Goal: Task Accomplishment & Management: Manage account settings

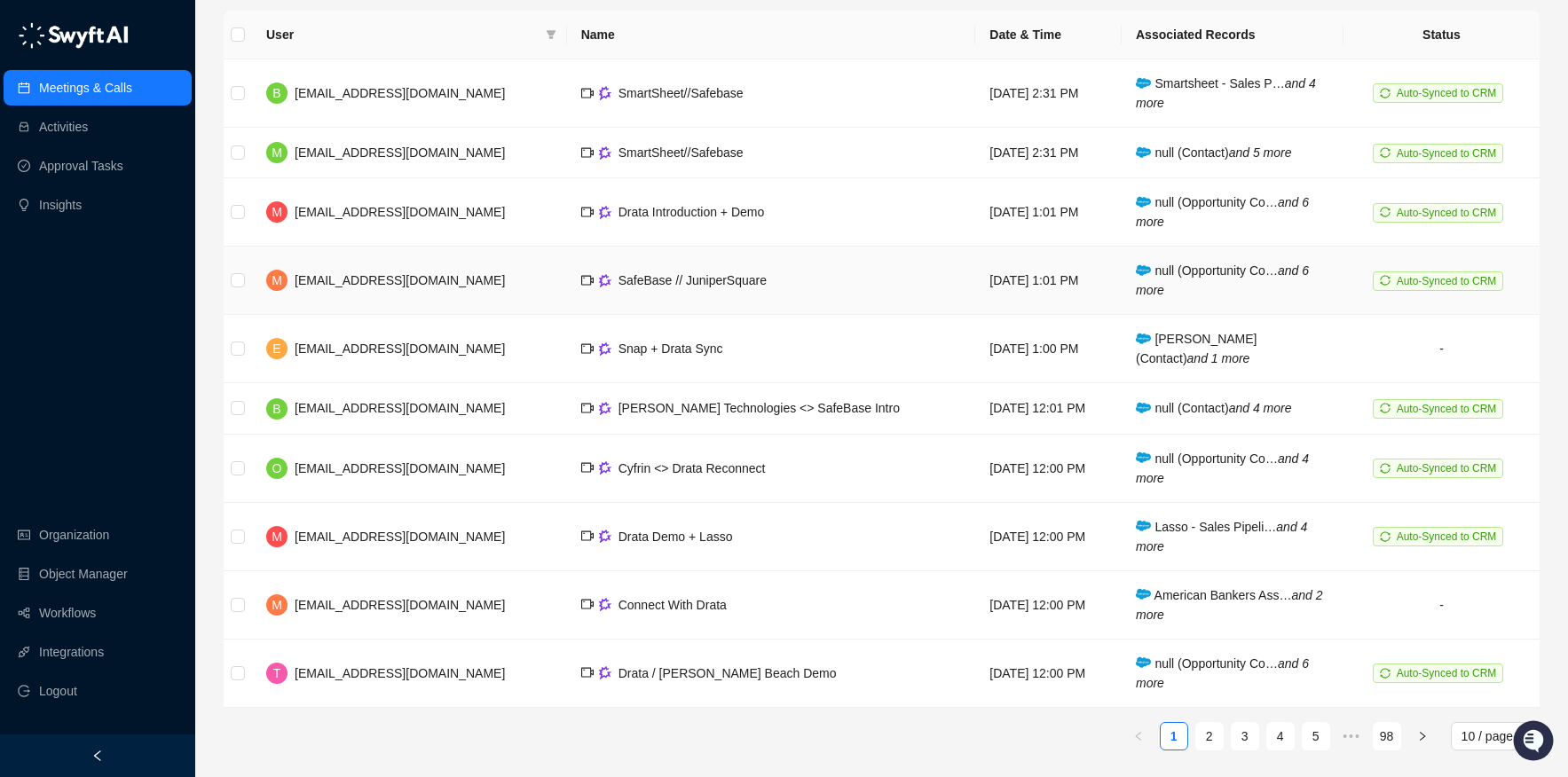
scroll to position [211, 0]
click at [1204, 739] on link "2" at bounding box center [1210, 736] width 27 height 27
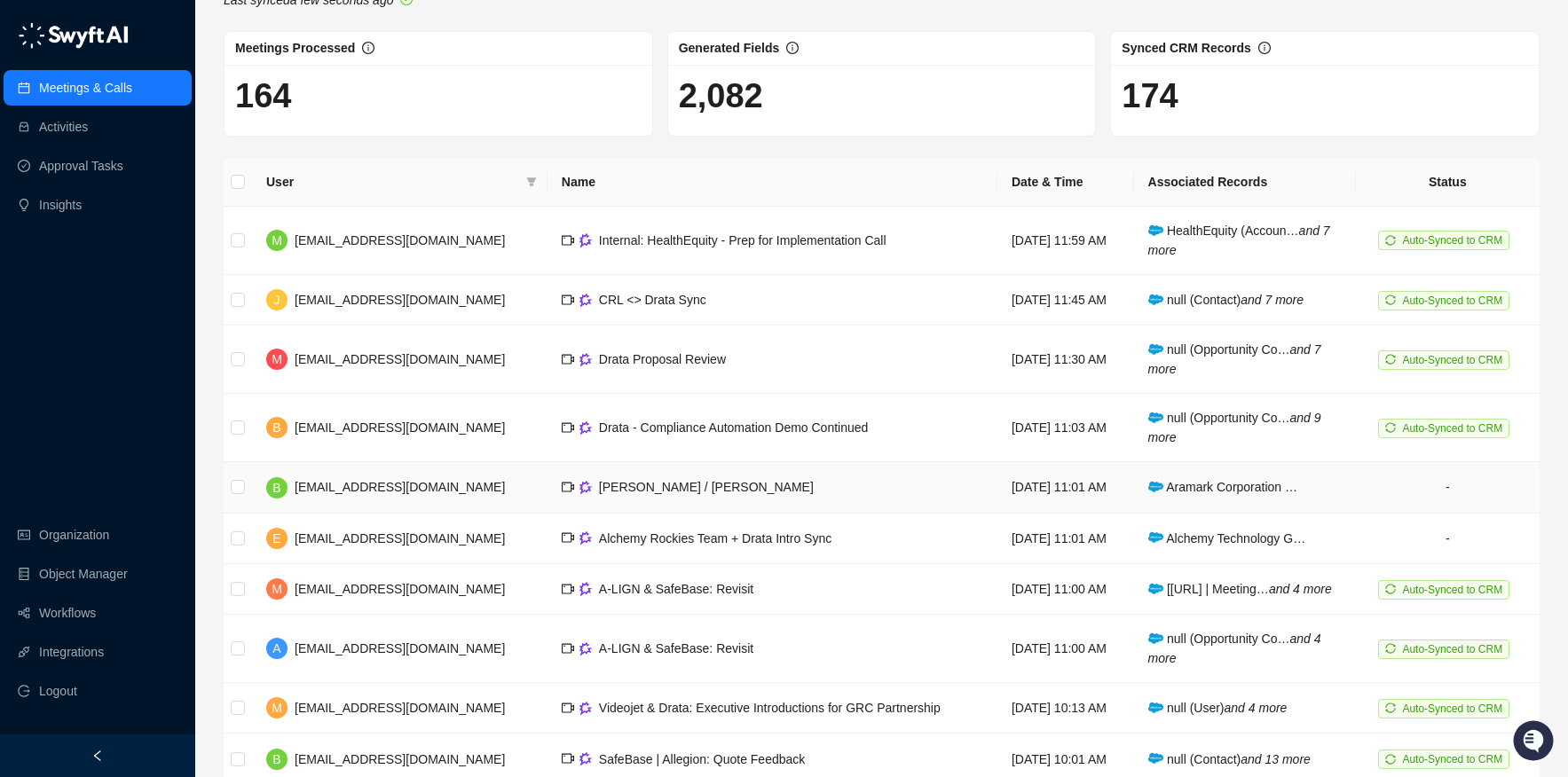
scroll to position [77, 0]
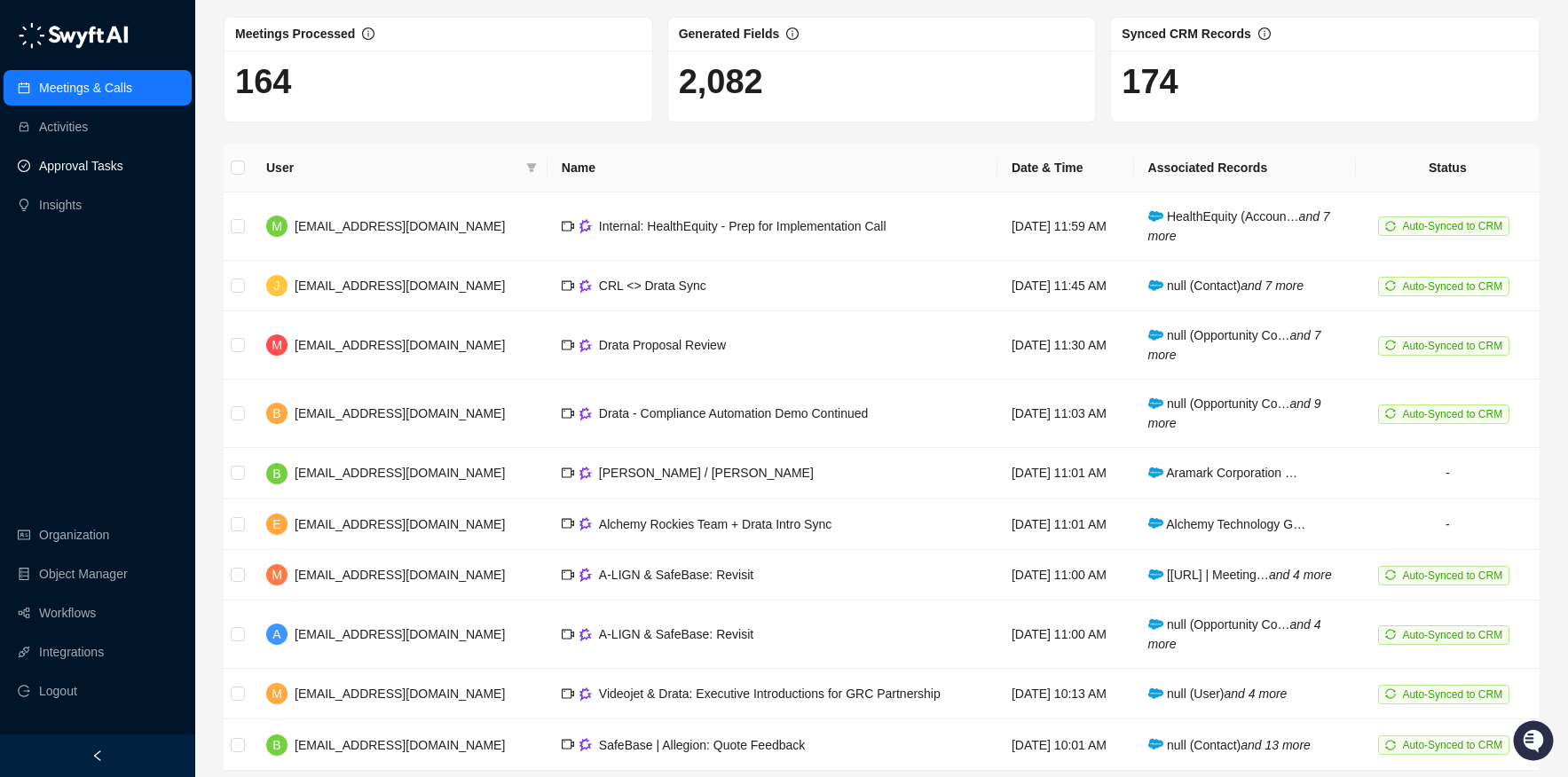
click at [59, 162] on link "Approval Tasks" at bounding box center [81, 166] width 84 height 36
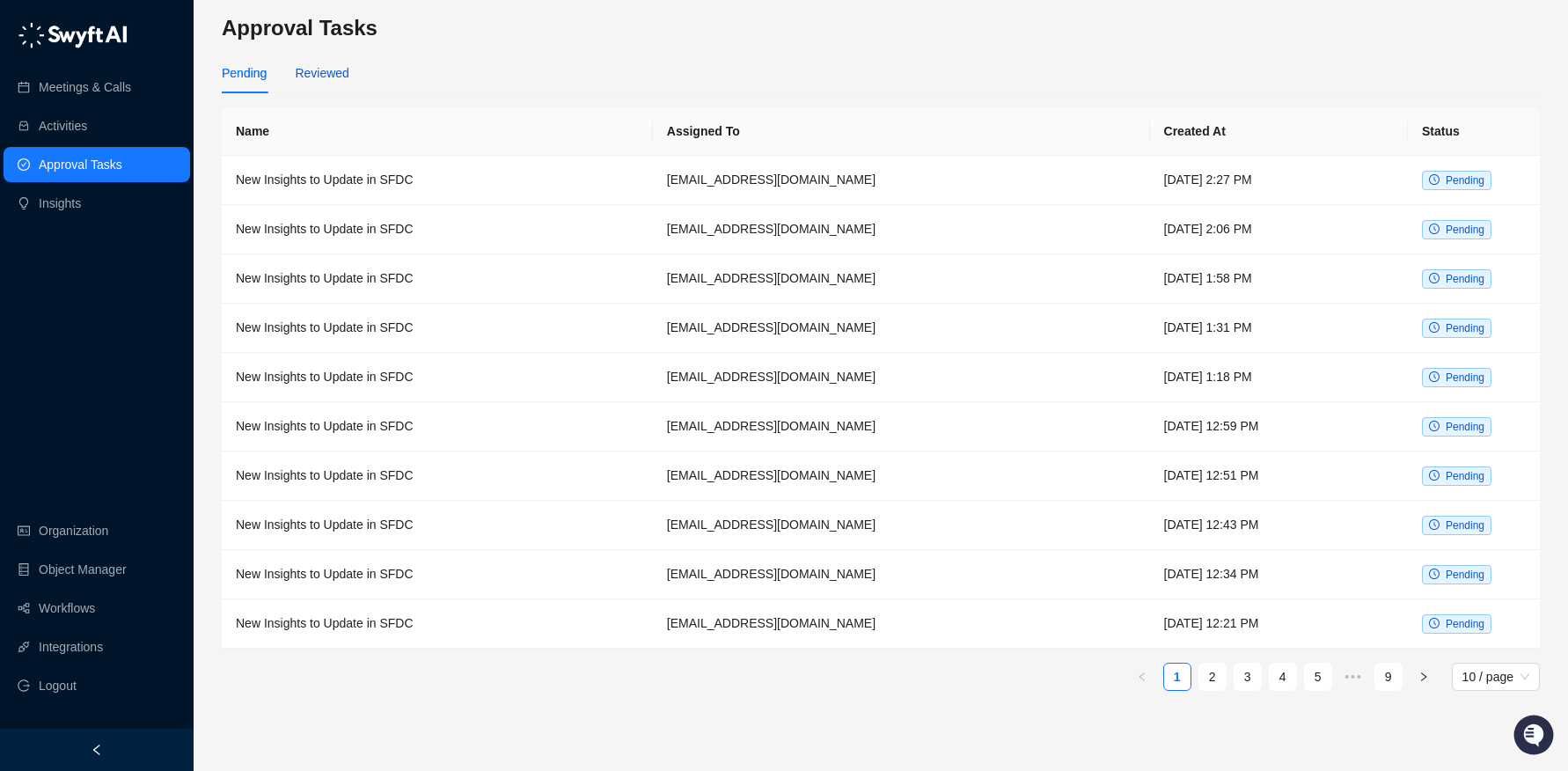
click at [343, 66] on div "Reviewed" at bounding box center [321, 73] width 53 height 20
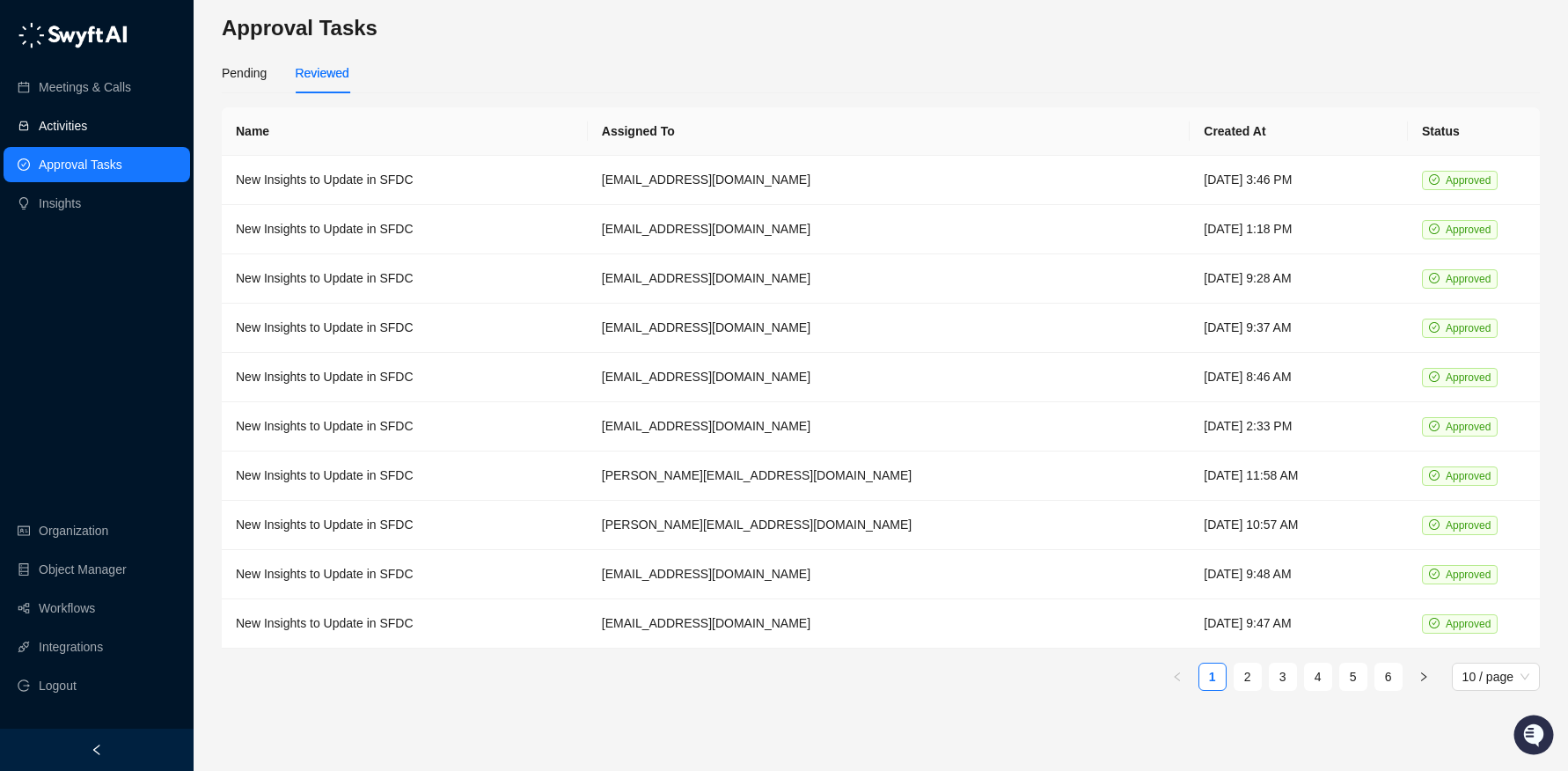
click at [87, 112] on link "Activities" at bounding box center [63, 126] width 49 height 36
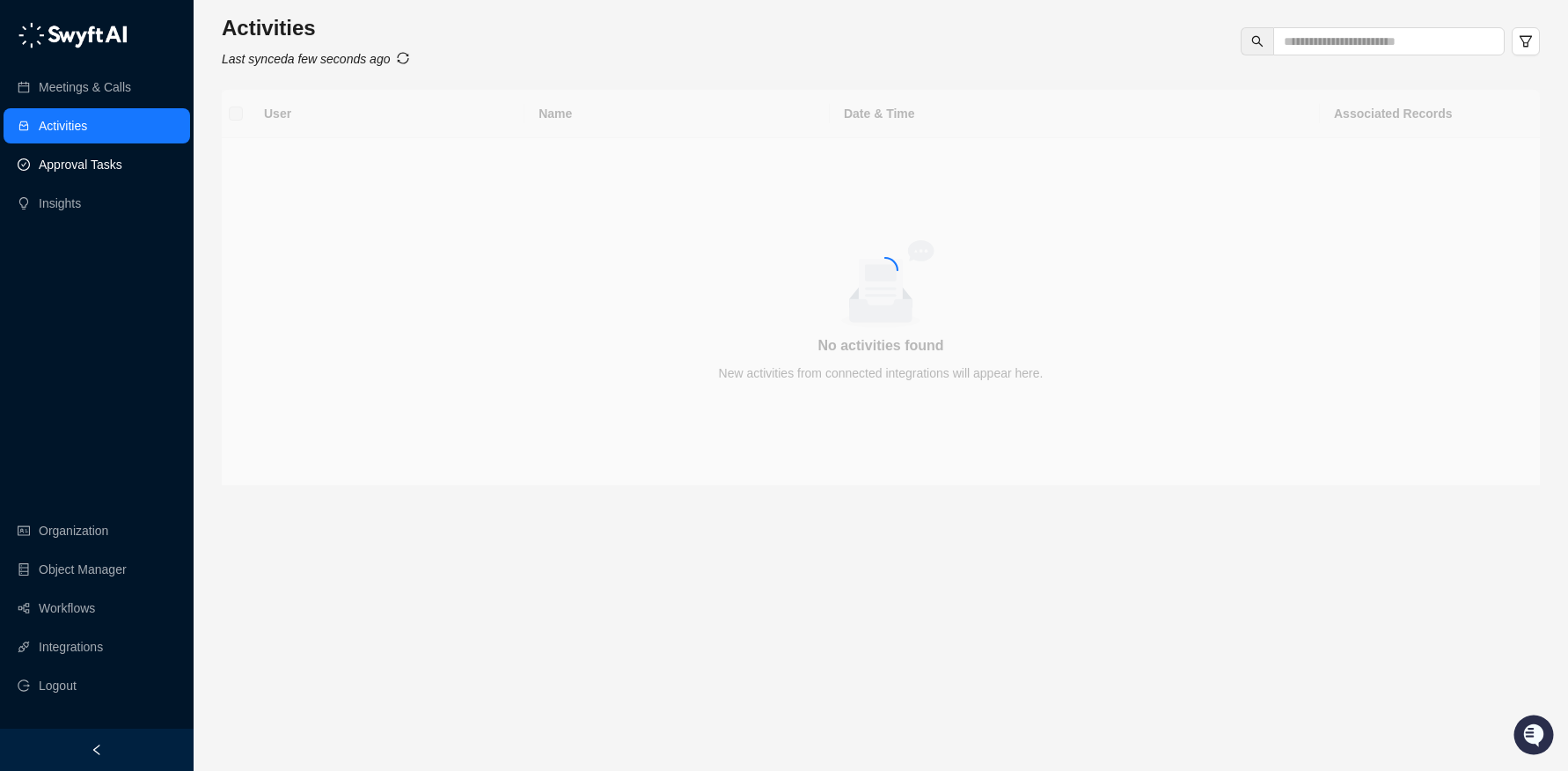
click at [117, 154] on link "Approval Tasks" at bounding box center [81, 164] width 83 height 36
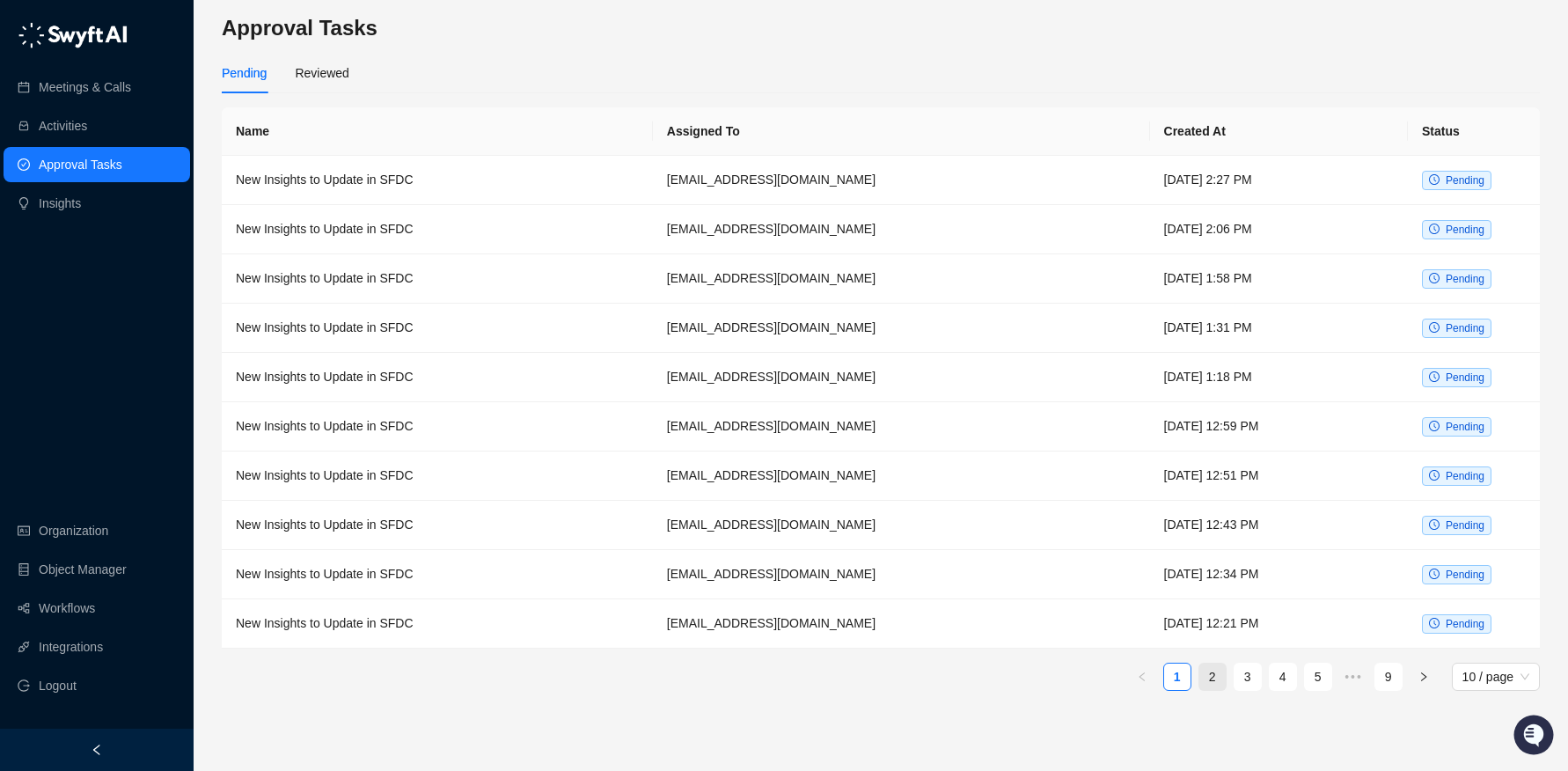
click at [1217, 675] on link "2" at bounding box center [1213, 677] width 27 height 27
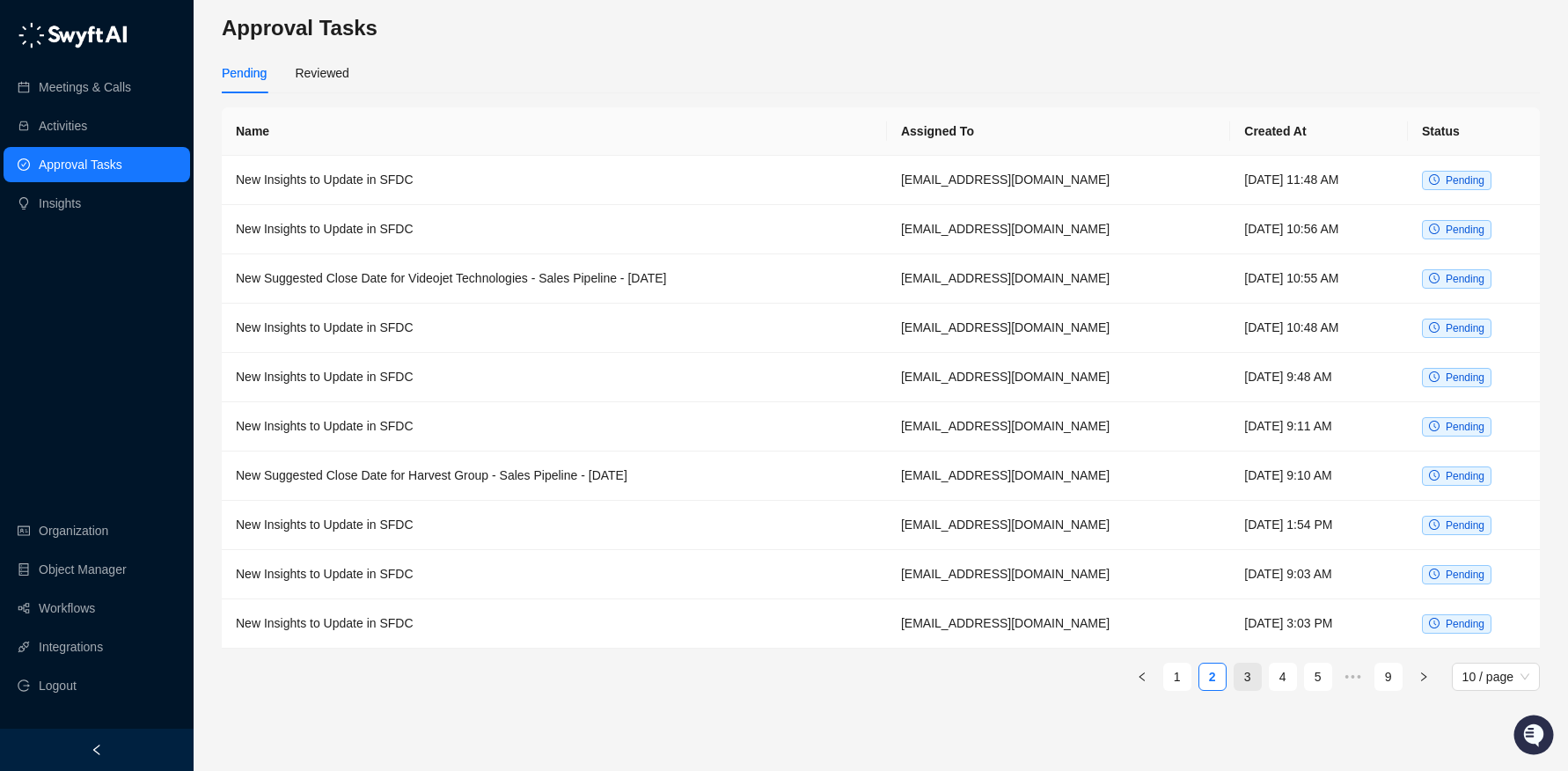
click at [1238, 679] on link "3" at bounding box center [1247, 677] width 27 height 27
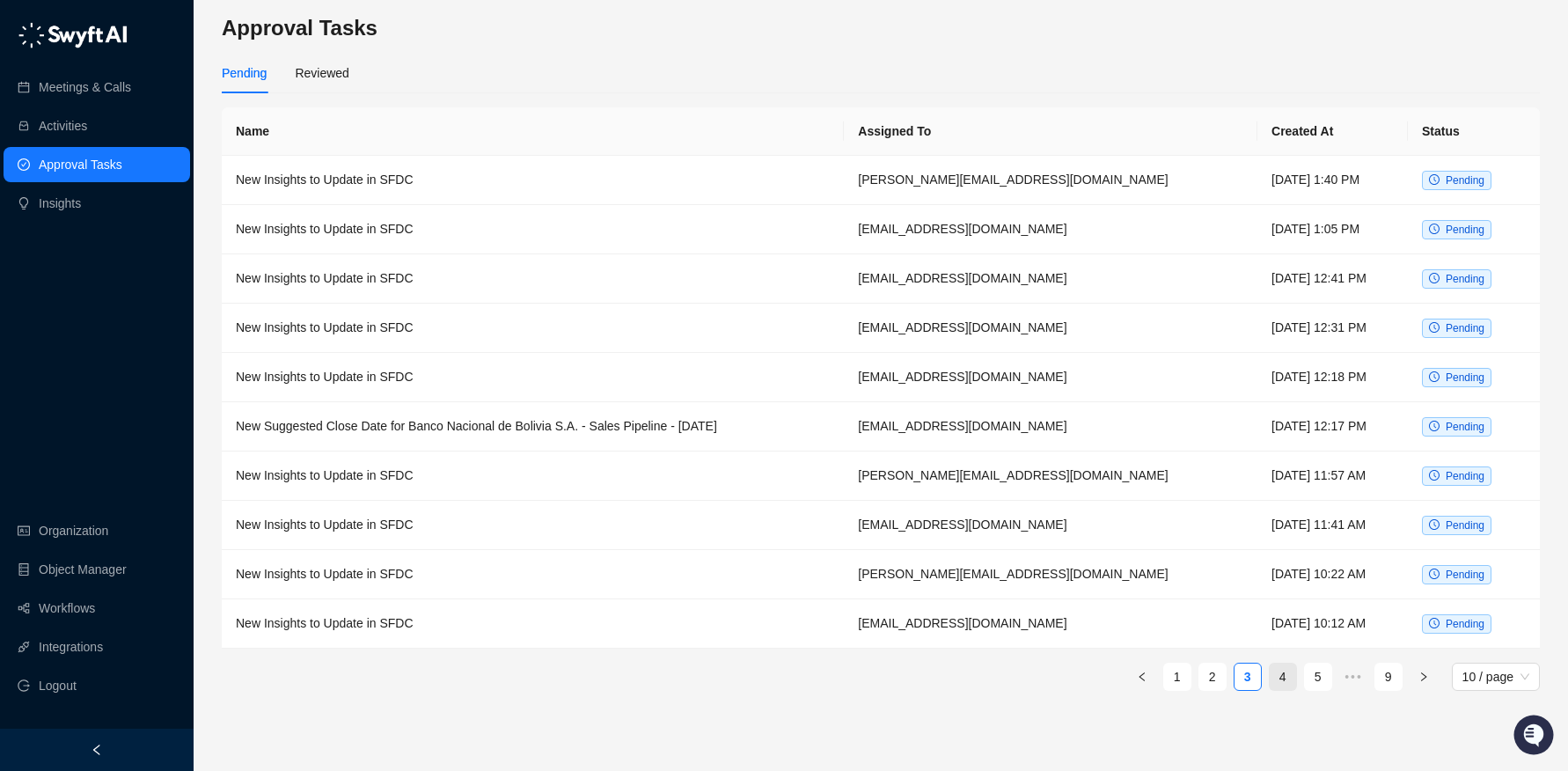
click at [1279, 682] on link "4" at bounding box center [1283, 677] width 27 height 27
